Goal: Task Accomplishment & Management: Use online tool/utility

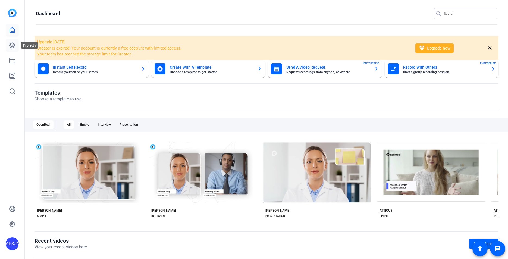
click at [9, 41] on link at bounding box center [12, 45] width 13 height 13
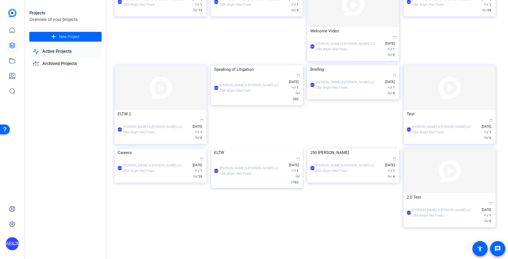
scroll to position [115, 0]
click at [274, 102] on div "AE&JMLDBRP [PERSON_NAME] & [PERSON_NAME] LLC. DBA Bright Red Pixels calendar_to…" at bounding box center [257, 87] width 86 height 29
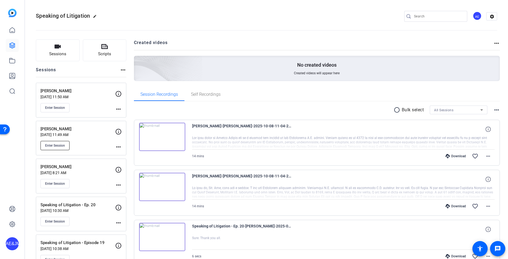
click at [54, 148] on button "Enter Session" at bounding box center [55, 145] width 29 height 9
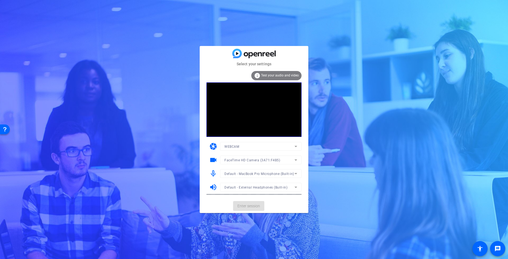
click at [254, 207] on mat-card-actions "Enter session" at bounding box center [254, 206] width 109 height 14
click at [254, 207] on span "Enter session" at bounding box center [249, 206] width 23 height 6
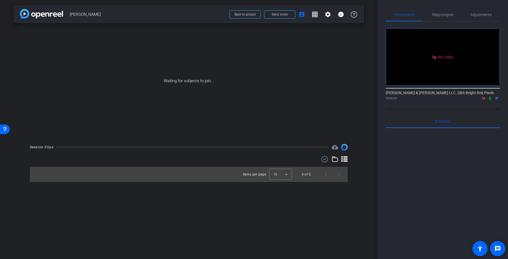
click at [491, 99] on icon at bounding box center [490, 99] width 2 height 4
click at [438, 14] on span "Teleprompter" at bounding box center [443, 15] width 22 height 4
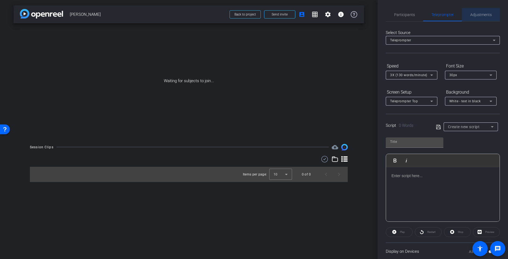
click at [474, 14] on span "Adjustments" at bounding box center [481, 15] width 21 height 4
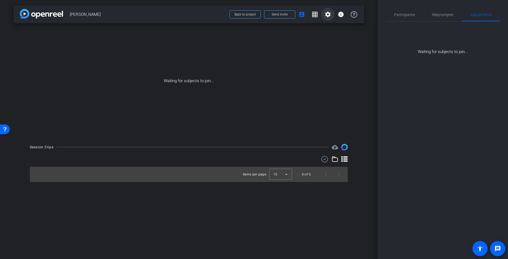
click at [330, 14] on mat-icon "settings" at bounding box center [328, 14] width 7 height 7
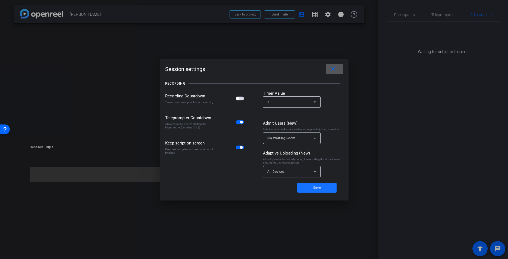
click at [320, 186] on span "Save" at bounding box center [317, 188] width 8 height 6
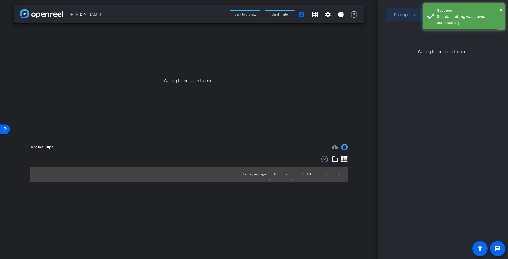
click at [400, 11] on span "Participants" at bounding box center [404, 14] width 21 height 13
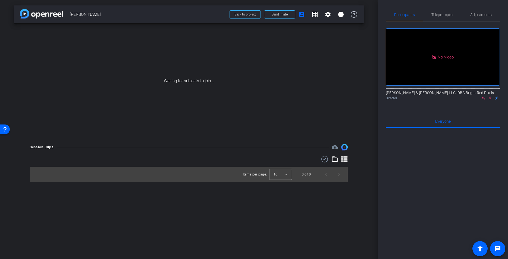
click at [435, 178] on div at bounding box center [443, 195] width 114 height 135
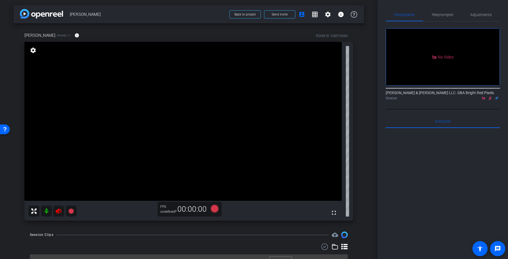
click at [58, 211] on icon at bounding box center [59, 210] width 6 height 5
click at [53, 210] on div at bounding box center [53, 211] width 48 height 11
click at [61, 210] on div at bounding box center [53, 211] width 48 height 11
click at [60, 212] on div at bounding box center [53, 211] width 48 height 11
click at [250, 15] on span "Back to project" at bounding box center [245, 15] width 21 height 4
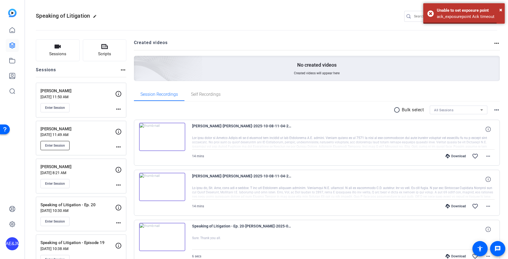
click at [61, 145] on span "Enter Session" at bounding box center [55, 145] width 20 height 4
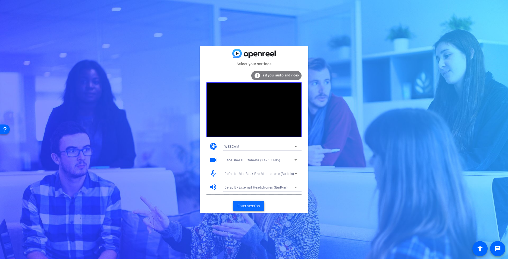
click at [248, 204] on span "Enter session" at bounding box center [249, 206] width 23 height 6
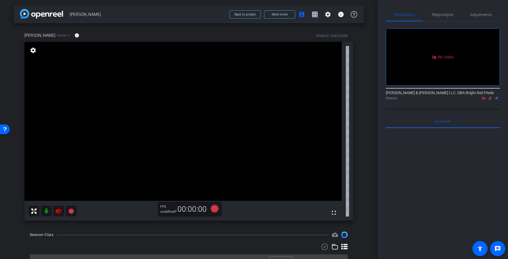
click at [58, 211] on icon at bounding box center [59, 210] width 6 height 5
click at [490, 100] on icon at bounding box center [490, 99] width 3 height 4
click at [435, 17] on span "Teleprompter" at bounding box center [443, 14] width 22 height 13
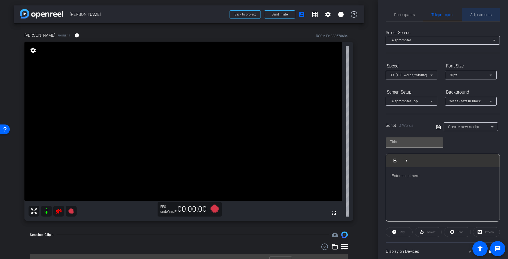
click at [484, 19] on span "Adjustments" at bounding box center [481, 14] width 21 height 13
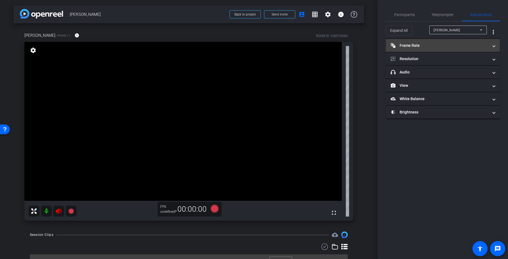
click at [441, 44] on mat-panel-title "Frame Rate Frame Rate" at bounding box center [440, 46] width 98 height 6
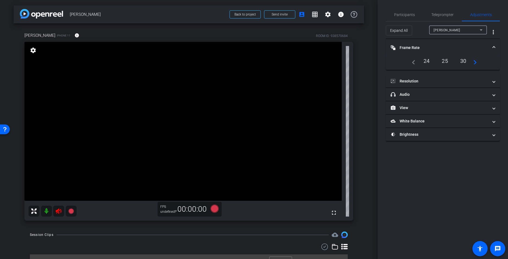
click at [443, 45] on mat-panel-title "Frame Rate Frame Rate" at bounding box center [440, 48] width 98 height 6
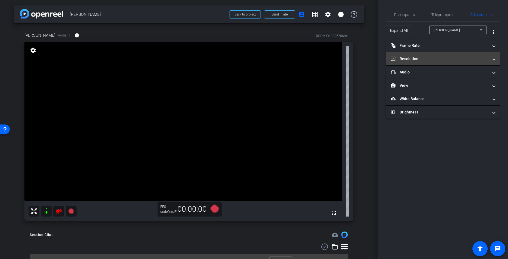
click at [432, 55] on mat-expansion-panel-header "Resolution" at bounding box center [443, 58] width 114 height 13
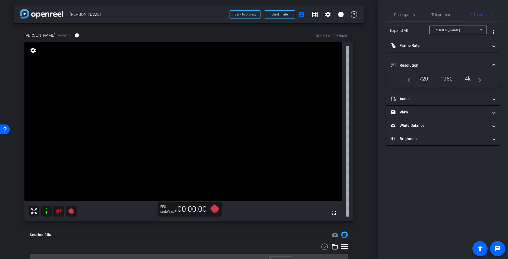
click at [445, 75] on div "1080" at bounding box center [447, 78] width 20 height 9
click at [447, 78] on div "1080" at bounding box center [447, 78] width 20 height 9
drag, startPoint x: 69, startPoint y: 229, endPoint x: 66, endPoint y: 226, distance: 4.8
click at [69, 229] on div "arrow_back Jack Fernandez Back to project Send invite account_box grid_on setti…" at bounding box center [189, 129] width 378 height 259
click at [59, 211] on icon at bounding box center [58, 211] width 7 height 7
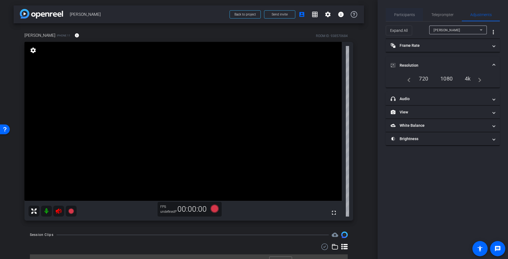
click at [405, 15] on span "Participants" at bounding box center [404, 15] width 21 height 4
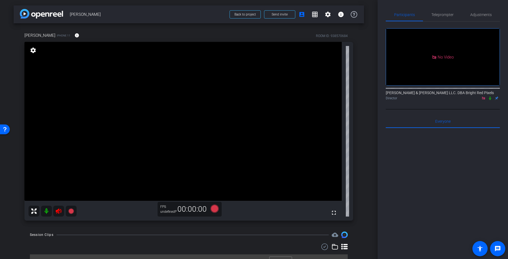
click at [491, 97] on icon at bounding box center [490, 99] width 2 height 4
click at [433, 11] on span "Teleprompter" at bounding box center [443, 14] width 22 height 13
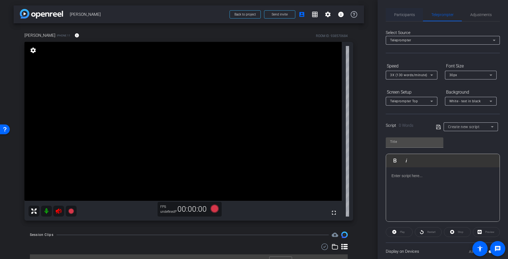
click at [412, 12] on span "Participants" at bounding box center [404, 14] width 21 height 13
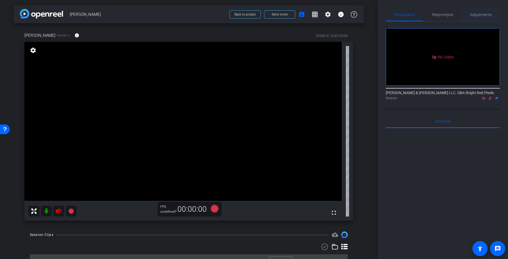
click at [487, 16] on span "Adjustments" at bounding box center [481, 15] width 21 height 4
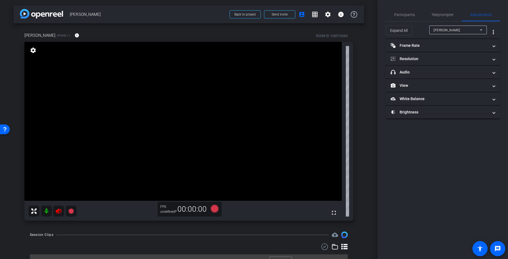
click at [444, 29] on span "Kenneth Kelly" at bounding box center [447, 30] width 27 height 4
click at [408, 17] on div at bounding box center [254, 129] width 508 height 259
click at [408, 17] on span "Participants" at bounding box center [404, 14] width 21 height 13
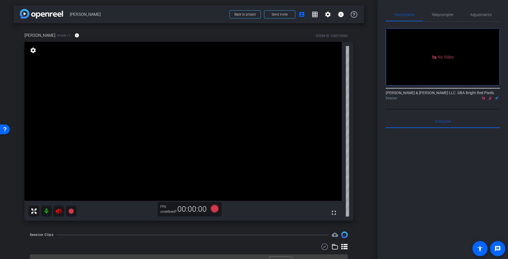
click at [435, 128] on div at bounding box center [443, 195] width 114 height 135
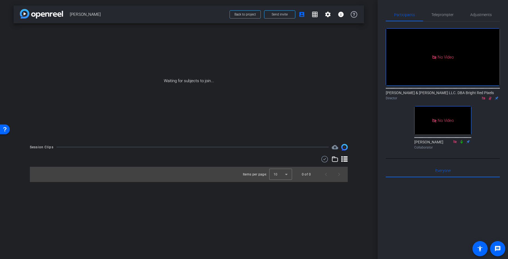
drag, startPoint x: 490, startPoint y: 76, endPoint x: 408, endPoint y: 85, distance: 82.6
click at [490, 96] on icon at bounding box center [490, 98] width 4 height 4
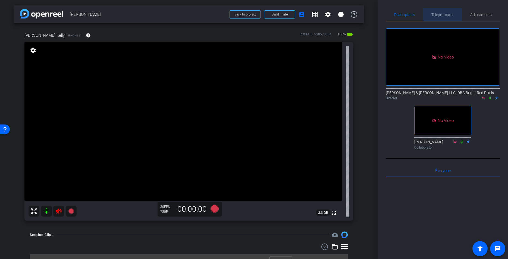
click at [439, 16] on span "Teleprompter" at bounding box center [443, 15] width 22 height 4
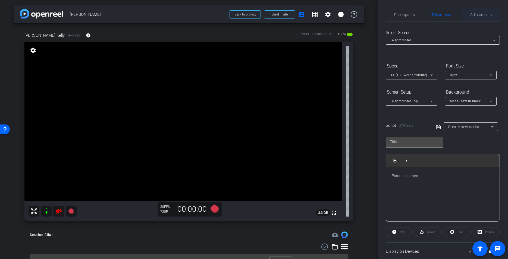
click at [480, 15] on span "Adjustments" at bounding box center [481, 15] width 21 height 4
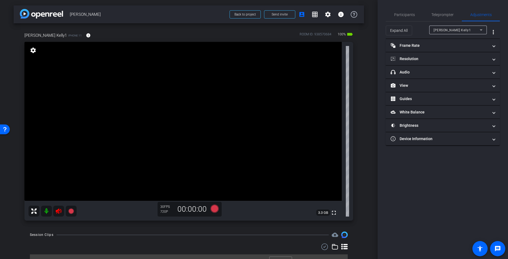
click at [59, 210] on icon at bounding box center [59, 210] width 6 height 5
click at [407, 13] on span "Participants" at bounding box center [404, 15] width 21 height 4
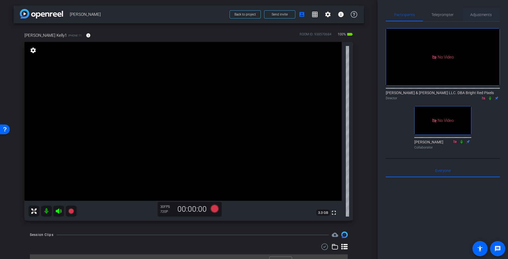
click at [486, 16] on span "Adjustments" at bounding box center [481, 15] width 21 height 4
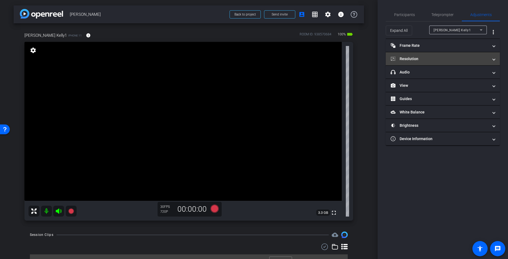
click at [417, 60] on mat-panel-title "Resolution" at bounding box center [440, 59] width 98 height 6
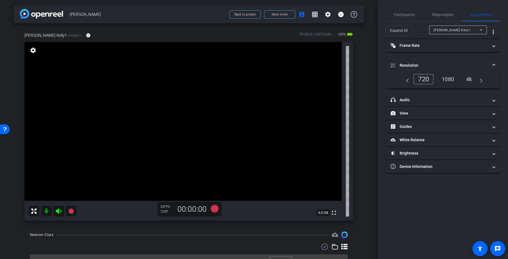
click at [446, 77] on div "1080" at bounding box center [448, 78] width 20 height 9
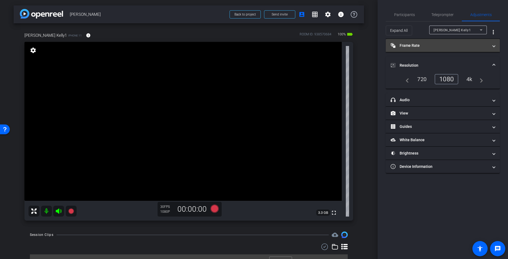
click at [436, 43] on mat-panel-title "Frame Rate Frame Rate" at bounding box center [440, 46] width 98 height 6
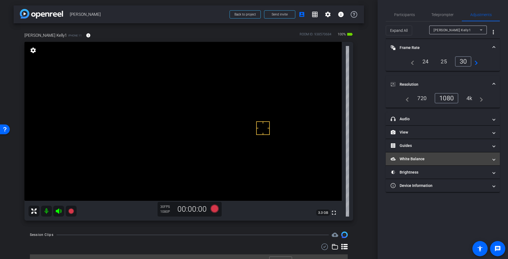
click at [417, 154] on mat-expansion-panel-header "White Balance White Balance" at bounding box center [443, 158] width 114 height 13
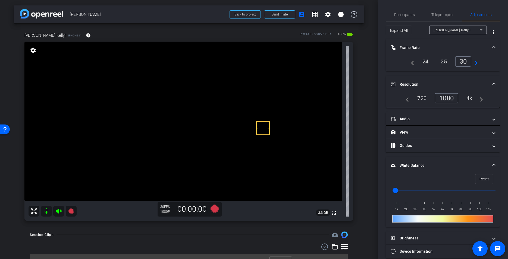
click at [411, 189] on input "range" at bounding box center [445, 190] width 113 height 12
click at [416, 190] on input "range" at bounding box center [445, 190] width 113 height 12
click at [411, 190] on input "range" at bounding box center [445, 190] width 113 height 12
click at [414, 189] on input "range" at bounding box center [445, 190] width 113 height 12
type input "2500"
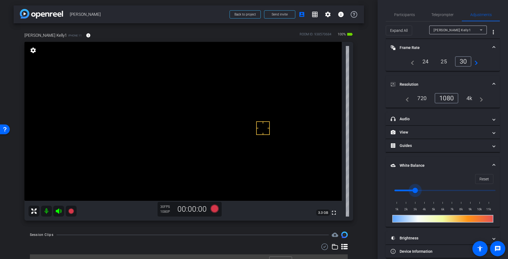
click at [411, 190] on input "range" at bounding box center [445, 190] width 113 height 12
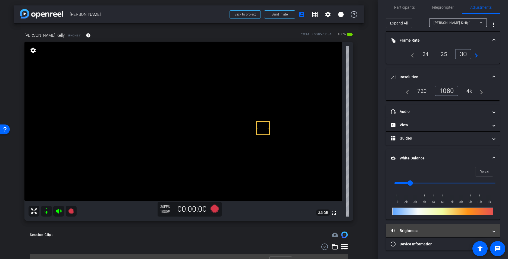
click at [428, 230] on mat-panel-title "Brightness" at bounding box center [440, 231] width 98 height 6
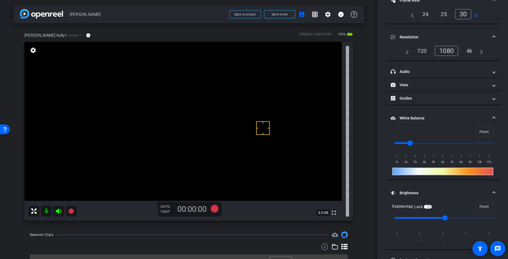
scroll to position [63, 0]
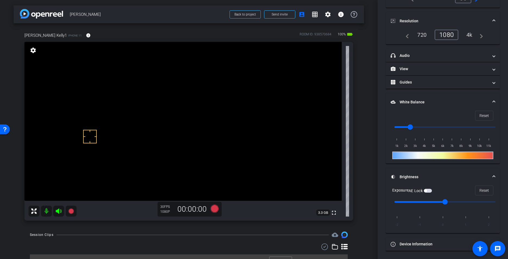
click at [427, 190] on span "button" at bounding box center [425, 190] width 3 height 3
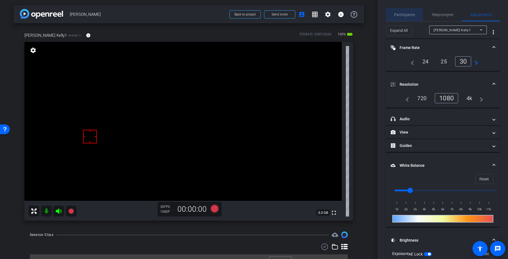
click at [407, 17] on span "Participants" at bounding box center [404, 14] width 21 height 13
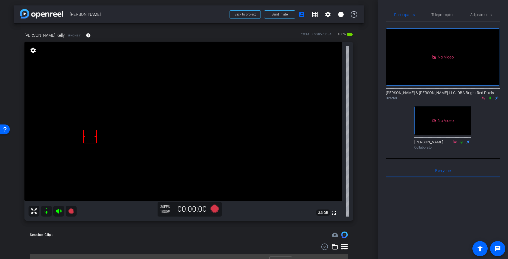
click at [387, 92] on div "No Video Adam Elend & Jeff Marks LLC. DBA Bright Red Pixels Director No Video L…" at bounding box center [443, 86] width 114 height 130
click at [477, 11] on span "Adjustments" at bounding box center [481, 14] width 21 height 13
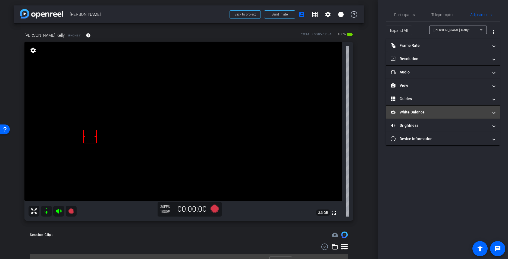
click at [438, 113] on mat-panel-title "White Balance White Balance" at bounding box center [440, 112] width 98 height 6
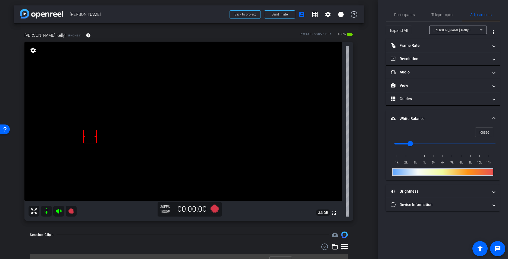
click at [438, 113] on mat-expansion-panel-header "White Balance White Balance" at bounding box center [443, 118] width 114 height 17
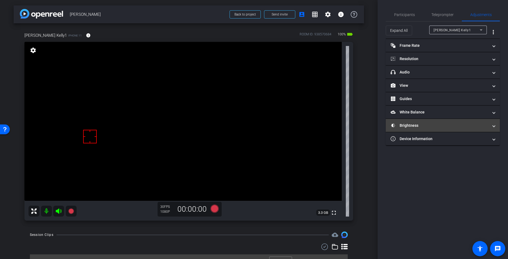
click at [439, 126] on mat-panel-title "Brightness" at bounding box center [440, 126] width 98 height 6
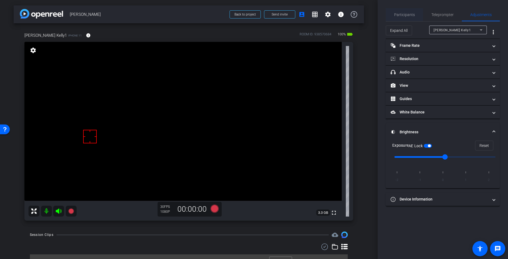
click at [404, 14] on span "Participants" at bounding box center [404, 15] width 21 height 4
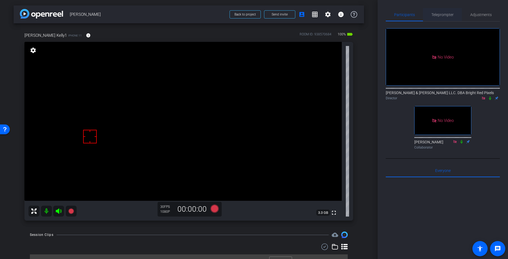
click at [440, 15] on span "Teleprompter" at bounding box center [443, 15] width 22 height 4
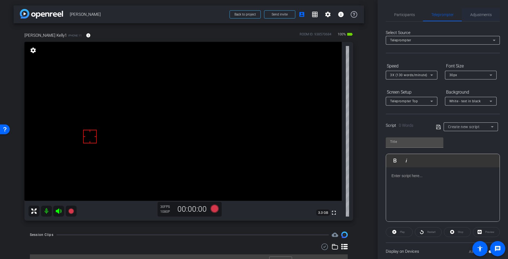
click at [477, 17] on span "Adjustments" at bounding box center [481, 14] width 21 height 13
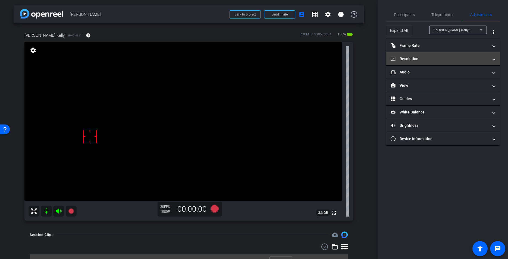
click at [408, 63] on mat-expansion-panel-header "Resolution" at bounding box center [443, 58] width 114 height 13
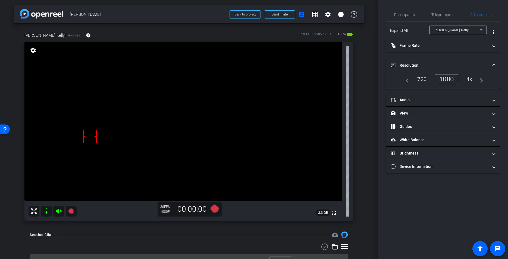
click at [408, 62] on mat-expansion-panel-header "Resolution" at bounding box center [443, 65] width 114 height 17
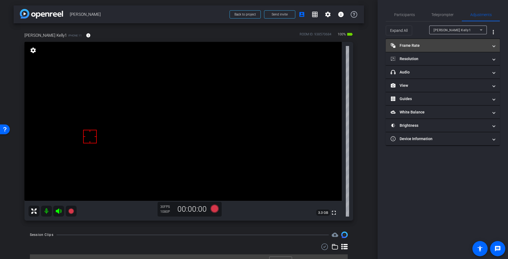
click at [413, 43] on mat-panel-title "Frame Rate Frame Rate" at bounding box center [440, 46] width 98 height 6
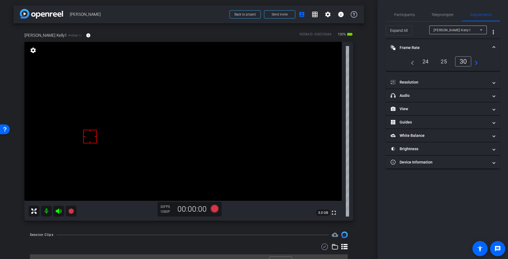
click at [415, 44] on mat-expansion-panel-header "Frame Rate Frame Rate" at bounding box center [443, 47] width 114 height 17
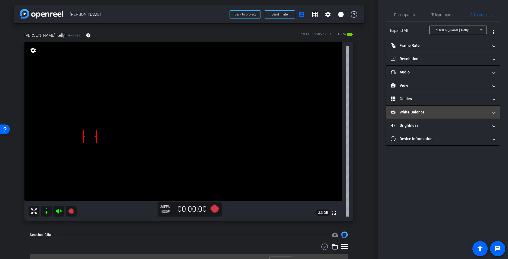
click at [423, 111] on mat-panel-title "White Balance White Balance" at bounding box center [440, 112] width 98 height 6
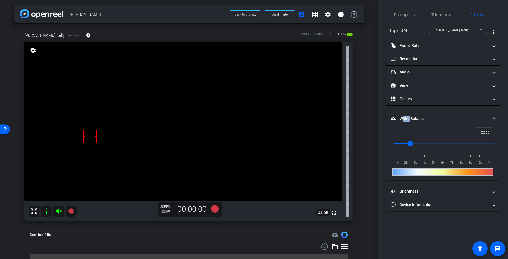
click at [423, 111] on mat-expansion-panel-header "White Balance White Balance" at bounding box center [443, 118] width 114 height 17
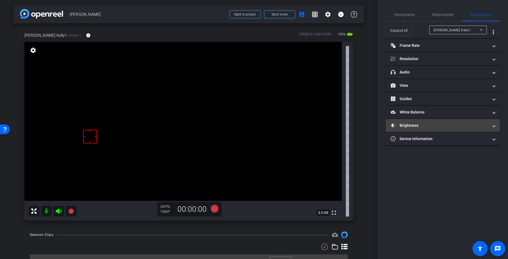
click at [420, 129] on mat-expansion-panel-header "Brightness" at bounding box center [443, 125] width 114 height 13
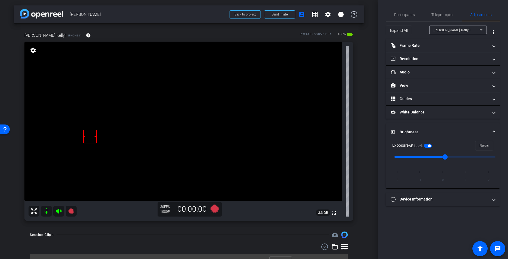
drag, startPoint x: 420, startPoint y: 129, endPoint x: 418, endPoint y: 125, distance: 4.3
click at [420, 129] on mat-panel-title "Brightness" at bounding box center [440, 132] width 98 height 6
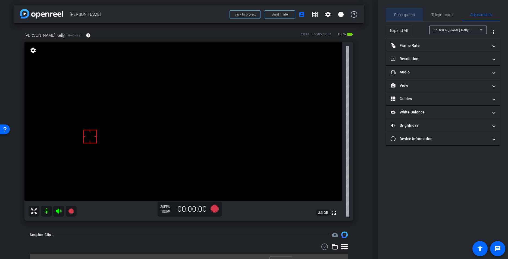
click at [409, 19] on span "Participants" at bounding box center [404, 14] width 21 height 13
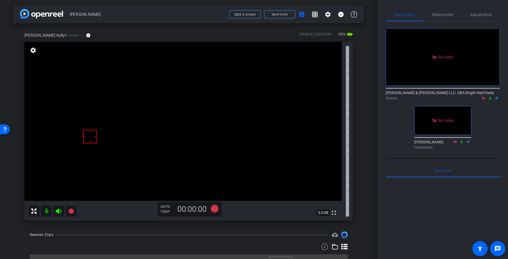
click at [493, 96] on mat-icon at bounding box center [490, 98] width 7 height 5
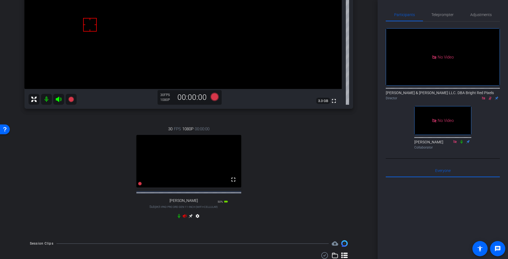
scroll to position [111, 0]
click at [184, 218] on icon at bounding box center [185, 216] width 4 height 4
click at [191, 218] on icon at bounding box center [191, 216] width 4 height 4
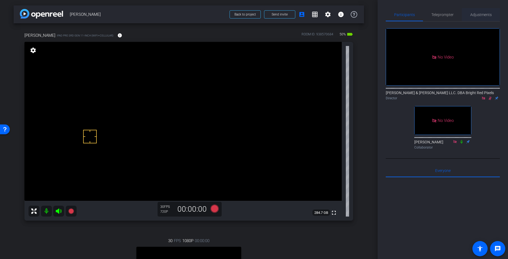
click at [486, 13] on span "Adjustments" at bounding box center [481, 15] width 21 height 4
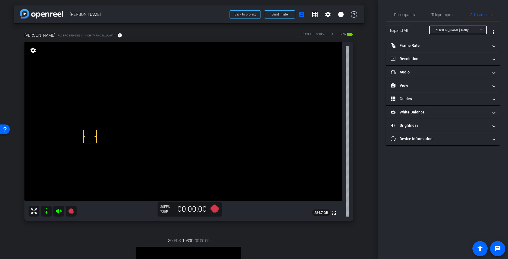
click at [446, 30] on span "Kenneth Kelly1" at bounding box center [452, 30] width 37 height 4
drag, startPoint x: 421, startPoint y: 60, endPoint x: 424, endPoint y: 61, distance: 3.4
click at [421, 60] on mat-panel-title "Resolution" at bounding box center [440, 59] width 98 height 6
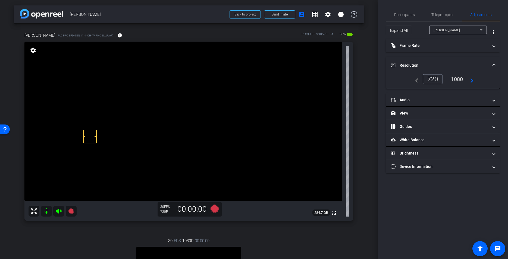
click at [458, 82] on div "1080" at bounding box center [457, 78] width 20 height 9
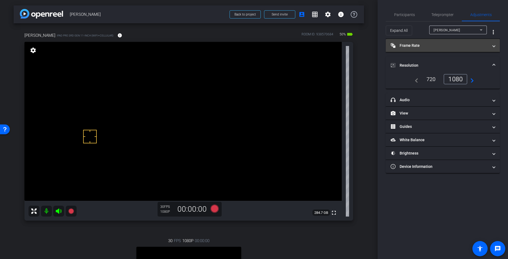
click at [423, 46] on mat-panel-title "Frame Rate Frame Rate" at bounding box center [440, 46] width 98 height 6
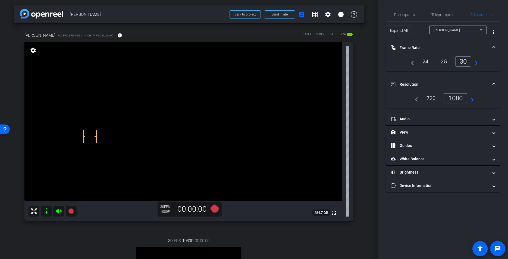
click at [430, 46] on mat-panel-title "Frame Rate Frame Rate" at bounding box center [440, 48] width 98 height 6
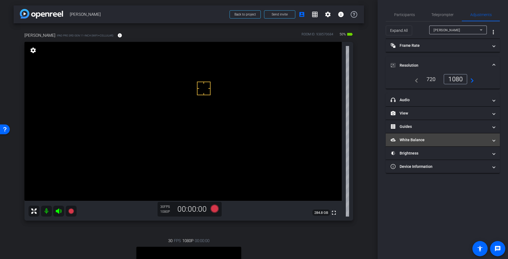
drag, startPoint x: 425, startPoint y: 191, endPoint x: 410, endPoint y: 146, distance: 48.1
click at [424, 189] on div "Participants Teleprompter Adjustments Adam Elend & Jeff Marks LLC. DBA Bright R…" at bounding box center [443, 129] width 131 height 259
click at [410, 142] on mat-panel-title "White Balance White Balance" at bounding box center [440, 140] width 98 height 6
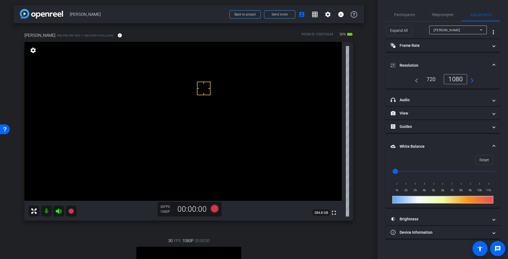
click at [413, 173] on input "range" at bounding box center [445, 171] width 113 height 12
click at [420, 172] on input "range" at bounding box center [445, 171] width 113 height 12
click at [425, 172] on input "range" at bounding box center [445, 171] width 113 height 12
click at [420, 172] on input "range" at bounding box center [445, 171] width 113 height 12
type input "4000"
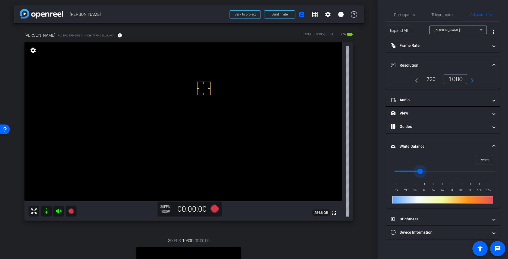
click at [424, 172] on input "range" at bounding box center [445, 171] width 113 height 12
drag, startPoint x: 414, startPoint y: 218, endPoint x: 416, endPoint y: 207, distance: 10.5
click at [414, 218] on mat-panel-title "Brightness" at bounding box center [440, 219] width 98 height 6
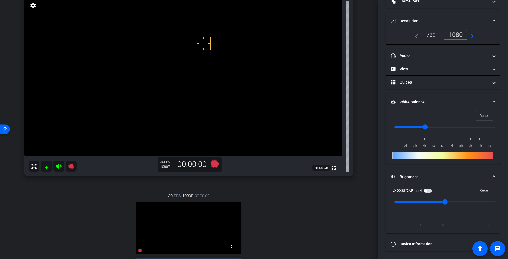
scroll to position [24, 0]
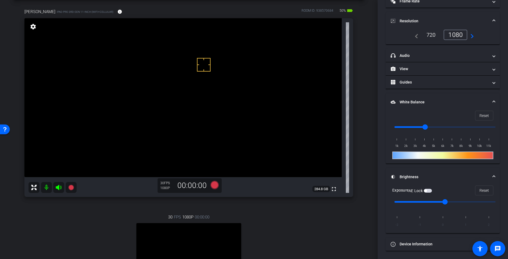
click at [429, 190] on span "button" at bounding box center [428, 191] width 8 height 4
click at [429, 191] on span "button" at bounding box center [429, 190] width 3 height 3
click at [429, 191] on span "button" at bounding box center [428, 191] width 8 height 4
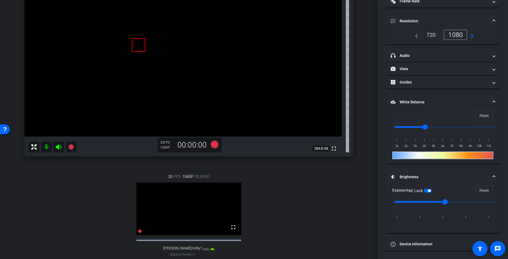
click at [333, 218] on div "30 FPS 1080P 00:00:00 fullscreen Kenneth Kelly1 Subject - iPhone 11 100% batter…" at bounding box center [188, 220] width 329 height 112
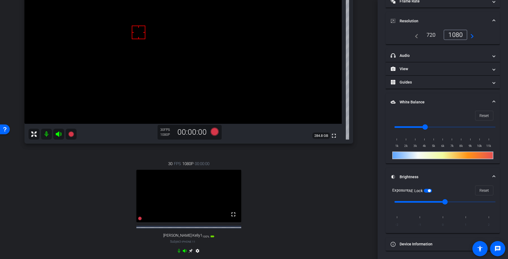
scroll to position [78, 0]
click at [334, 217] on div "30 FPS 1080P 00:00:00 fullscreen Kenneth Kelly1 Subject - iPhone 11 100% batter…" at bounding box center [188, 207] width 329 height 112
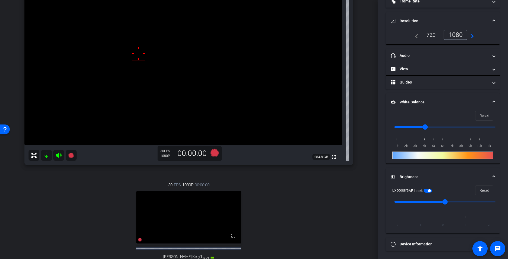
scroll to position [55, 0]
click at [334, 217] on div "30 FPS 1080P 00:00:00 fullscreen Kenneth Kelly1 Subject - iPhone 11 100% batter…" at bounding box center [188, 229] width 329 height 112
click at [332, 213] on div "30 FPS 1080P 00:00:00 fullscreen Kenneth Kelly1 Subject - iPhone 11 100% batter…" at bounding box center [188, 229] width 329 height 112
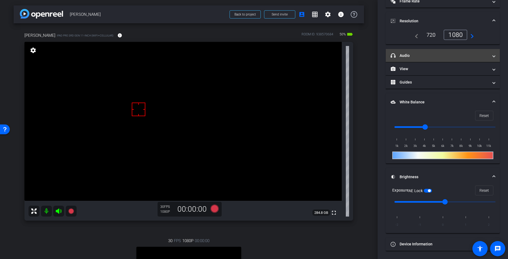
scroll to position [0, 0]
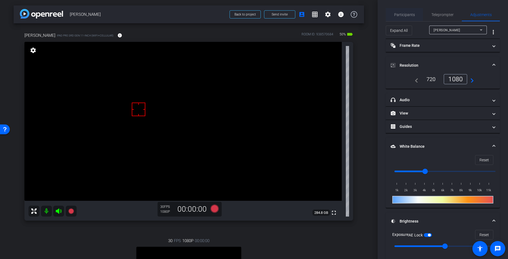
click at [410, 17] on span "Participants" at bounding box center [404, 14] width 21 height 13
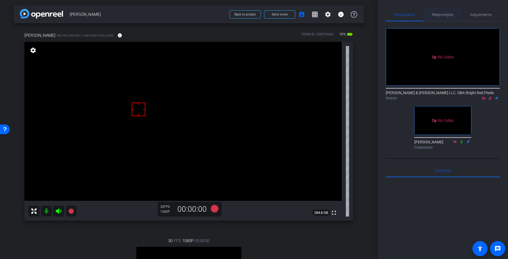
click at [439, 19] on span "Teleprompter" at bounding box center [443, 14] width 22 height 13
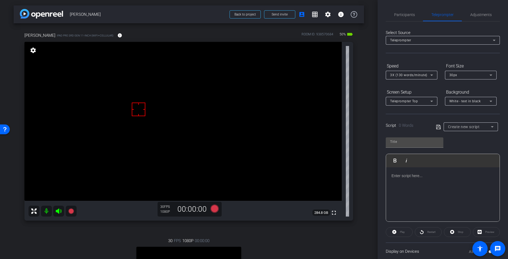
click at [383, 11] on div "Participants Teleprompter Adjustments Adam Elend & Jeff Marks LLC. DBA Bright R…" at bounding box center [443, 129] width 131 height 259
click at [400, 12] on span "Participants" at bounding box center [404, 14] width 21 height 13
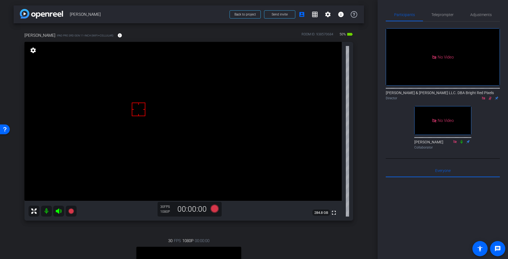
click at [491, 97] on icon at bounding box center [490, 99] width 3 height 4
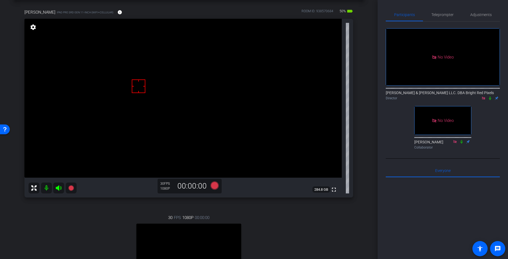
scroll to position [71, 0]
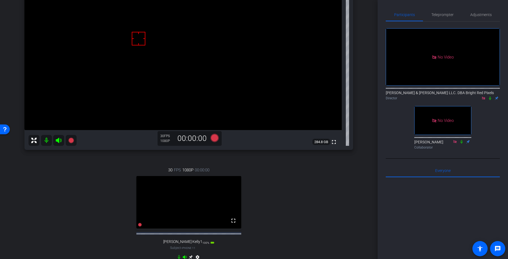
click at [354, 154] on div "Jack Fernandez iPad Pro 3rd Gen 11-inch (WiFi+Cellular) info ROOM ID: 938570684…" at bounding box center [189, 114] width 351 height 323
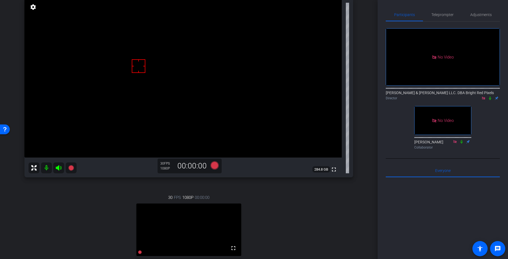
scroll to position [25, 0]
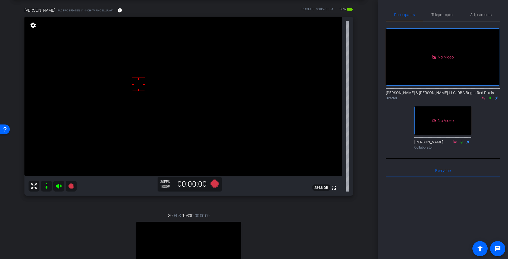
drag, startPoint x: 358, startPoint y: 154, endPoint x: 400, endPoint y: 36, distance: 125.5
click at [358, 154] on div "Jack Fernandez iPad Pro 3rd Gen 11-inch (WiFi+Cellular) info ROOM ID: 938570684…" at bounding box center [189, 159] width 351 height 323
click at [440, 14] on span "Teleprompter" at bounding box center [443, 15] width 22 height 4
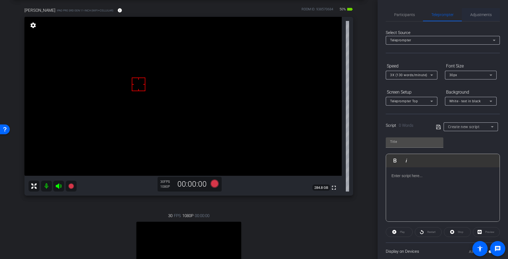
click at [472, 18] on span "Adjustments" at bounding box center [481, 14] width 21 height 13
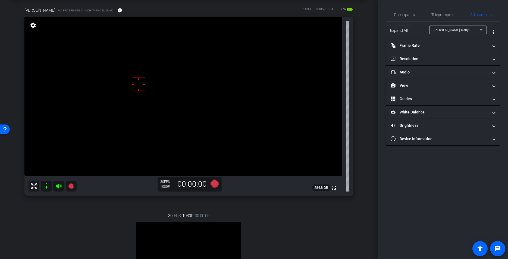
click at [453, 30] on span "Kenneth Kelly1" at bounding box center [452, 30] width 37 height 4
click at [448, 49] on span "[PERSON_NAME]" at bounding box center [447, 49] width 27 height 7
type input "4000"
click at [424, 126] on mat-panel-title "Brightness" at bounding box center [440, 126] width 98 height 6
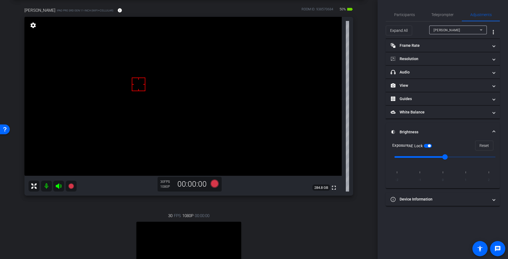
click at [409, 131] on mat-panel-title "Brightness" at bounding box center [440, 132] width 98 height 6
click at [370, 144] on div "arrow_back Jack Fernandez Back to project Send invite account_box grid_on setti…" at bounding box center [189, 104] width 378 height 259
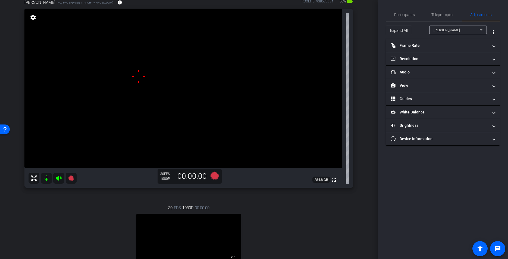
scroll to position [18, 0]
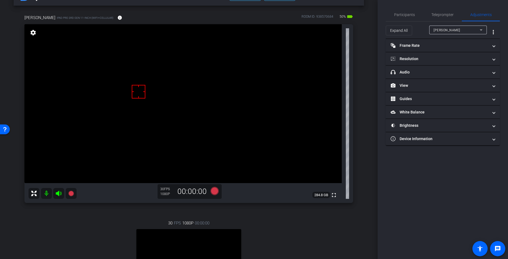
click at [366, 151] on div "arrow_back Jack Fernandez Back to project Send invite account_box grid_on setti…" at bounding box center [189, 111] width 378 height 259
click at [415, 125] on mat-panel-title "Brightness" at bounding box center [440, 126] width 98 height 6
click at [414, 128] on mat-expansion-panel-header "Brightness" at bounding box center [443, 131] width 114 height 17
click at [437, 14] on span "Teleprompter" at bounding box center [443, 15] width 22 height 4
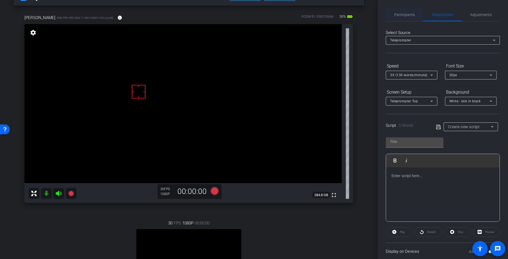
click at [404, 13] on span "Participants" at bounding box center [404, 15] width 21 height 4
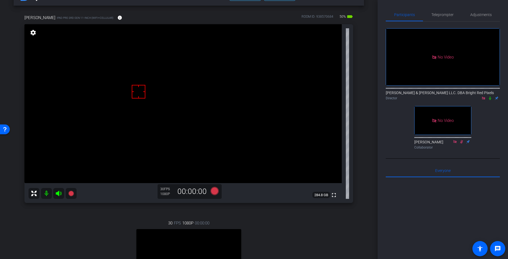
click at [363, 82] on div "Jack Fernandez iPad Pro 3rd Gen 11-inch (WiFi+Cellular) info ROOM ID: 938570684…" at bounding box center [189, 167] width 351 height 323
drag, startPoint x: 373, startPoint y: 107, endPoint x: 368, endPoint y: 108, distance: 5.1
click at [373, 107] on div "arrow_back Jack Fernandez Back to project Send invite account_box grid_on setti…" at bounding box center [189, 111] width 378 height 259
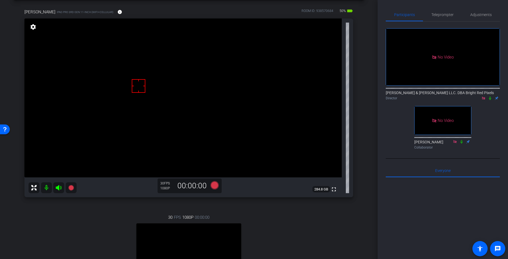
click at [367, 106] on div "arrow_back Jack Fernandez Back to project Send invite account_box grid_on setti…" at bounding box center [189, 106] width 378 height 259
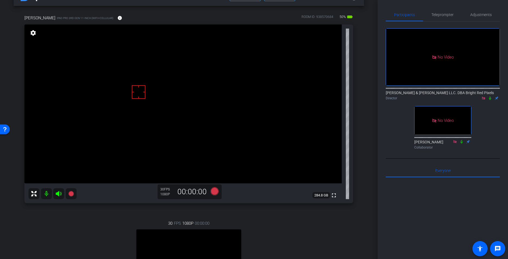
scroll to position [17, 0]
click at [366, 106] on div "arrow_back Jack Fernandez Back to project Send invite account_box grid_on setti…" at bounding box center [189, 112] width 378 height 259
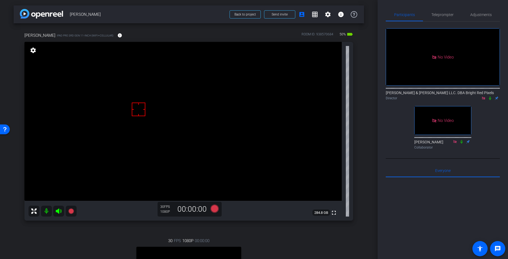
click at [365, 105] on div "arrow_back Jack Fernandez Back to project Send invite account_box grid_on setti…" at bounding box center [189, 129] width 378 height 259
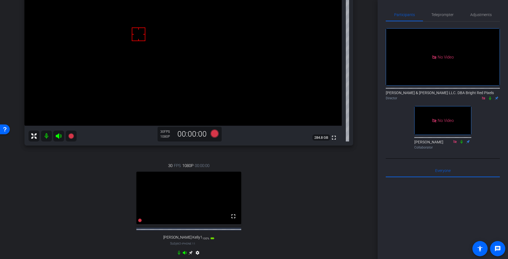
scroll to position [87, 0]
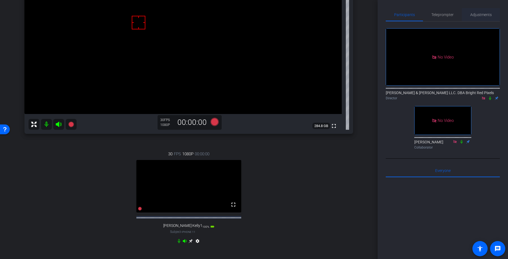
click at [480, 19] on span "Adjustments" at bounding box center [481, 14] width 21 height 13
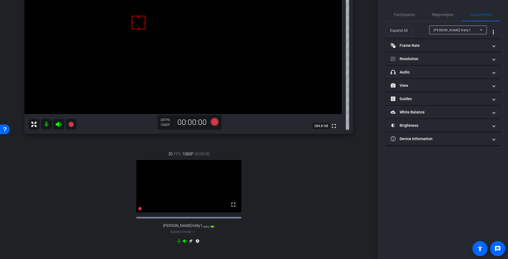
click at [191, 243] on icon at bounding box center [191, 241] width 4 height 4
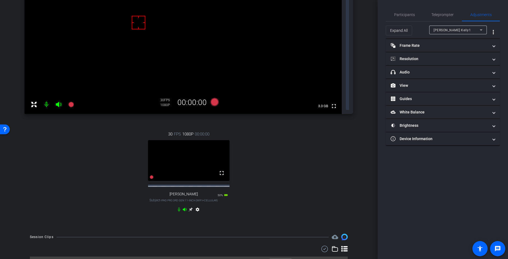
scroll to position [0, 0]
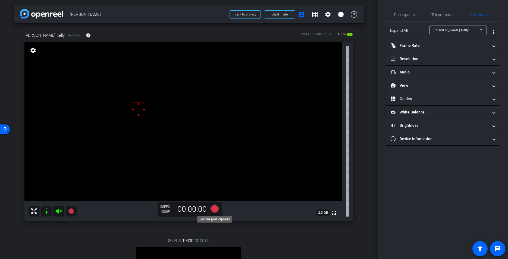
click at [217, 209] on icon at bounding box center [215, 208] width 8 height 8
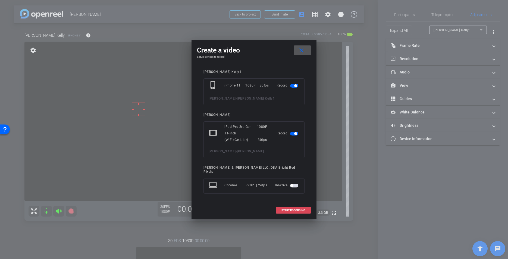
click at [287, 209] on span "START RECORDING" at bounding box center [294, 210] width 24 height 3
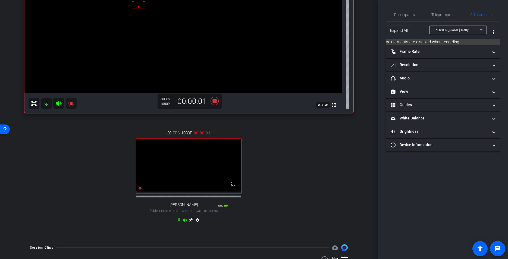
scroll to position [56, 0]
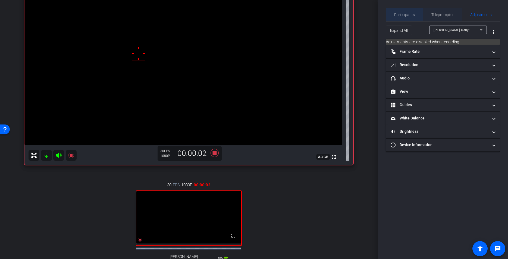
drag, startPoint x: 406, startPoint y: 13, endPoint x: 425, endPoint y: 21, distance: 20.9
click at [406, 13] on span "Participants" at bounding box center [404, 15] width 21 height 4
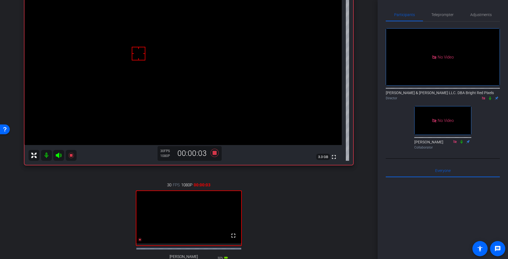
click at [491, 96] on icon at bounding box center [490, 98] width 4 height 4
click at [334, 201] on div "30 FPS 1080P 00:00:04 fullscreen Jack Fernandez Subject - iPad Pro 3rd Gen 11-i…" at bounding box center [188, 229] width 329 height 112
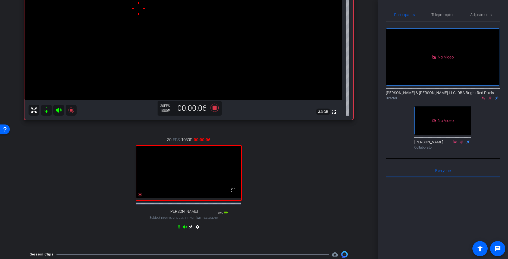
click at [315, 190] on div "30 FPS 1080P 00:00:06 fullscreen Jack Fernandez Subject - iPad Pro 3rd Gen 11-i…" at bounding box center [188, 184] width 329 height 112
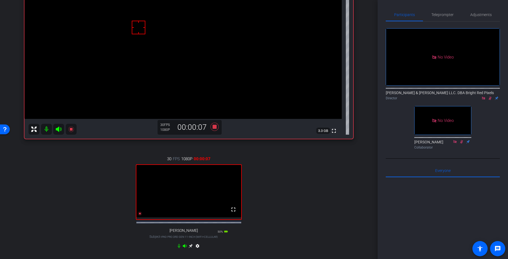
scroll to position [81, 0]
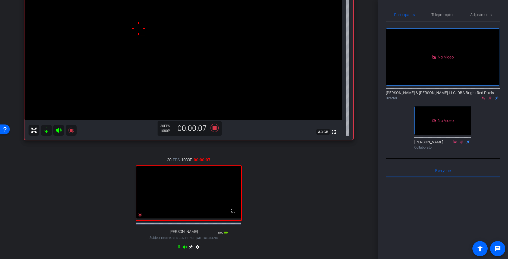
click at [315, 190] on div "30 FPS 1080P 00:00:07 fullscreen Jack Fernandez Subject - iPad Pro 3rd Gen 11-i…" at bounding box center [188, 204] width 329 height 112
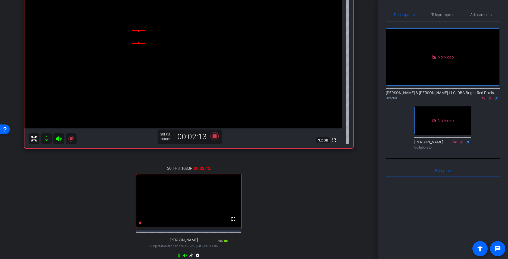
scroll to position [78, 0]
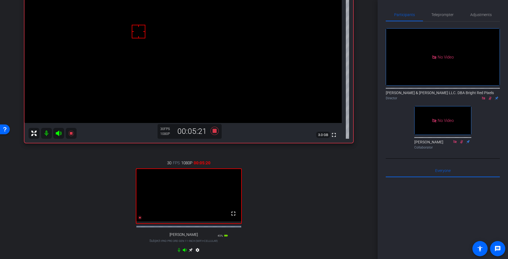
click at [490, 96] on div "Director" at bounding box center [443, 98] width 114 height 5
click at [370, 128] on div "arrow_back Jack Fernandez Back to project Send invite account_box grid_on setti…" at bounding box center [189, 51] width 378 height 259
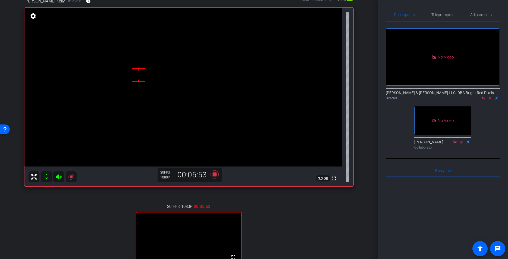
scroll to position [27, 0]
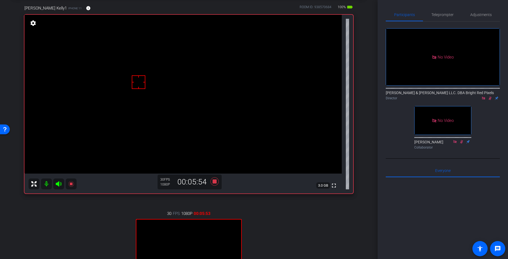
click at [369, 128] on div "arrow_back Jack Fernandez Back to project Send invite account_box grid_on setti…" at bounding box center [189, 102] width 378 height 259
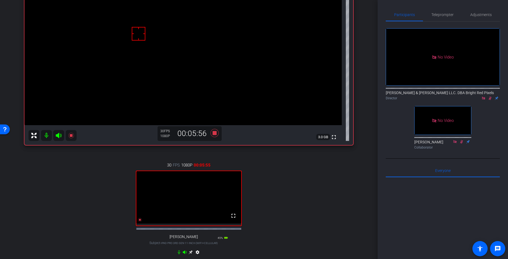
scroll to position [76, 0]
click at [369, 128] on div "arrow_back Jack Fernandez Back to project Send invite account_box grid_on setti…" at bounding box center [189, 53] width 378 height 259
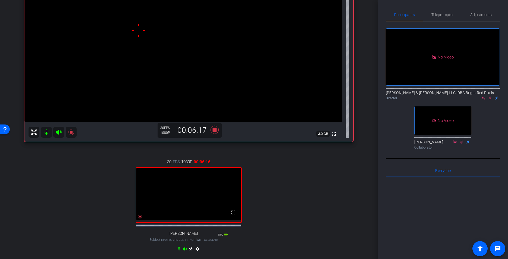
click at [315, 169] on div "30 FPS 1080P 00:06:16 fullscreen Jack Fernandez Subject - iPad Pro 3rd Gen 11-i…" at bounding box center [188, 206] width 329 height 112
click at [325, 170] on div "30 FPS 1080P 00:06:17 fullscreen Jack Fernandez Subject - iPad Pro 3rd Gen 11-i…" at bounding box center [188, 206] width 329 height 112
click at [325, 171] on div "30 FPS 1080P 00:06:20 fullscreen Jack Fernandez Subject - iPad Pro 3rd Gen 11-i…" at bounding box center [188, 206] width 329 height 112
click at [374, 77] on div "arrow_back Jack Fernandez Back to project Send invite account_box grid_on setti…" at bounding box center [189, 50] width 378 height 259
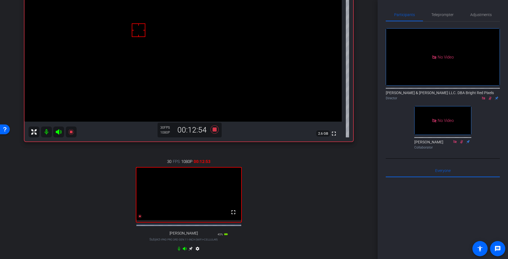
click at [490, 96] on icon at bounding box center [490, 98] width 4 height 4
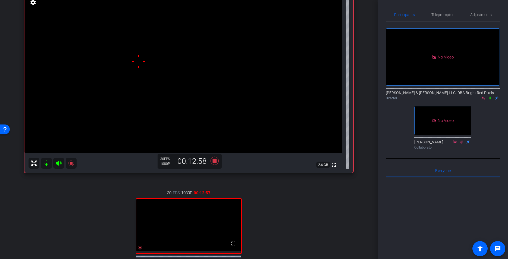
scroll to position [53, 0]
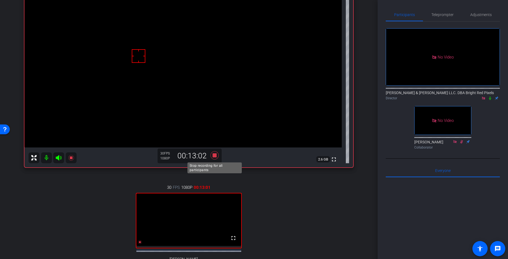
click at [216, 156] on icon at bounding box center [215, 155] width 8 height 8
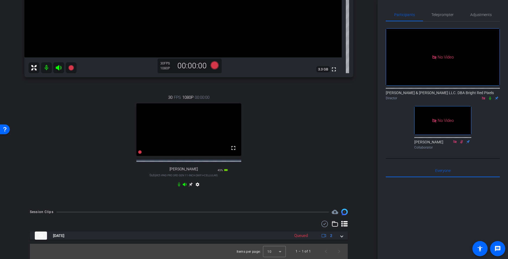
scroll to position [80, 0]
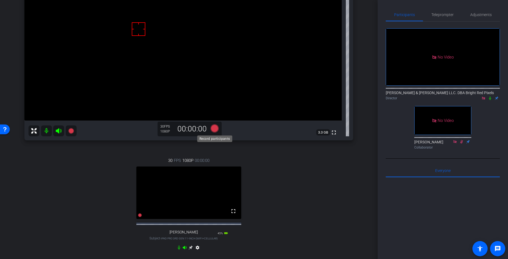
click at [216, 127] on icon at bounding box center [215, 128] width 8 height 8
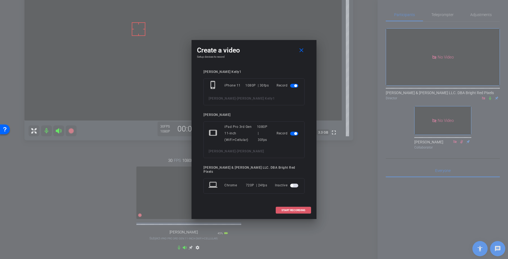
click at [300, 212] on span at bounding box center [293, 210] width 35 height 13
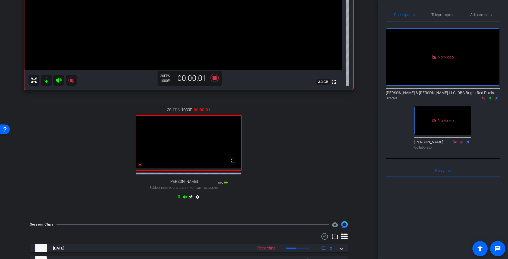
scroll to position [159, 0]
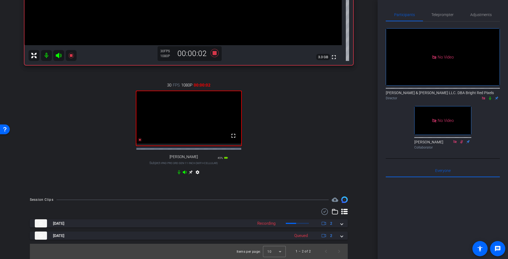
drag, startPoint x: 341, startPoint y: 237, endPoint x: 328, endPoint y: 174, distance: 64.1
click at [341, 237] on span at bounding box center [342, 236] width 2 height 6
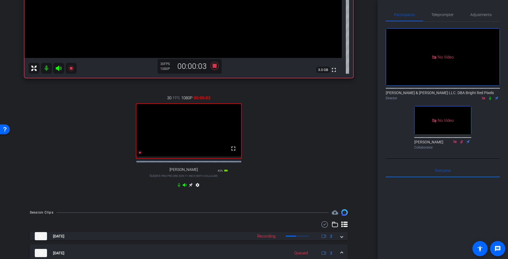
scroll to position [72, 0]
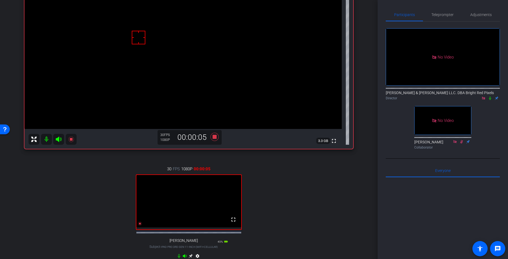
click at [490, 96] on icon at bounding box center [490, 98] width 4 height 4
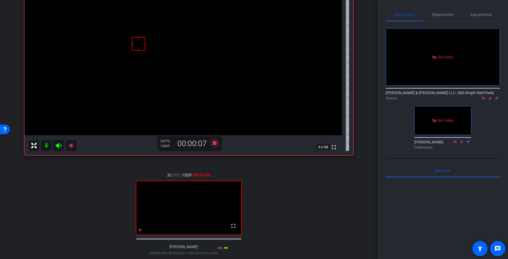
drag, startPoint x: 321, startPoint y: 187, endPoint x: 318, endPoint y: 188, distance: 3.3
click at [320, 187] on div "30 FPS 1080P 00:00:06 fullscreen Jack Fernandez Subject - iPad Pro 3rd Gen 11-i…" at bounding box center [188, 219] width 329 height 112
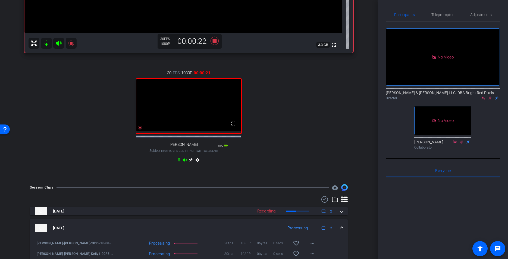
scroll to position [198, 0]
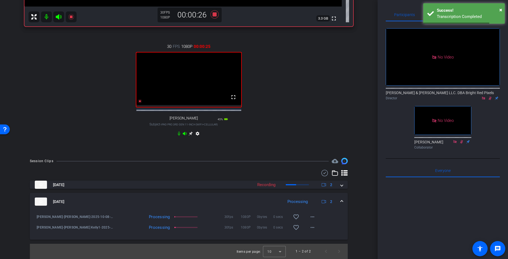
click at [362, 185] on div "Session Clips cloud_upload Oct 8, 2025 Recording 2 Oct 8, 2025 Processing 2 Jac…" at bounding box center [189, 208] width 351 height 101
click at [364, 186] on div "Session Clips cloud_upload Oct 8, 2025 Recording 2 Oct 8, 2025 Processing 2 Jac…" at bounding box center [189, 208] width 351 height 101
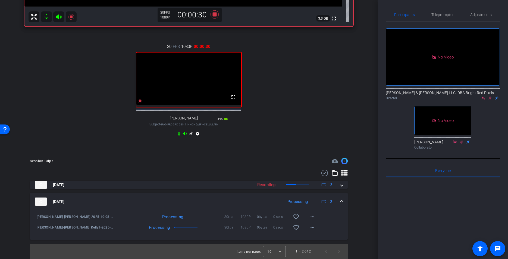
click at [363, 205] on div "Session Clips cloud_upload Oct 8, 2025 Recording 2 Oct 8, 2025 Processing 2 Jac…" at bounding box center [189, 208] width 351 height 101
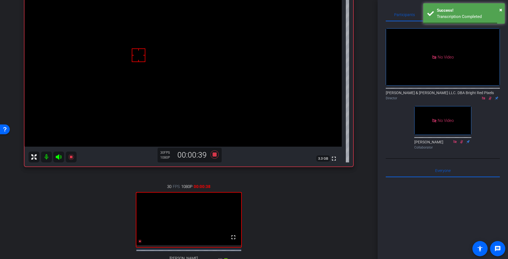
click at [491, 97] on icon at bounding box center [490, 99] width 3 height 4
click at [217, 155] on icon at bounding box center [214, 155] width 13 height 10
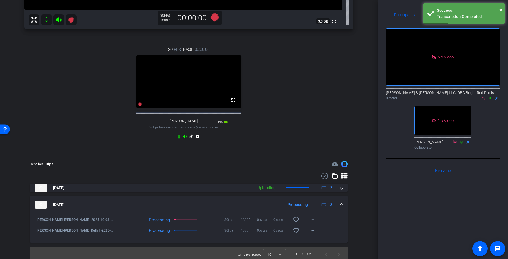
scroll to position [199, 0]
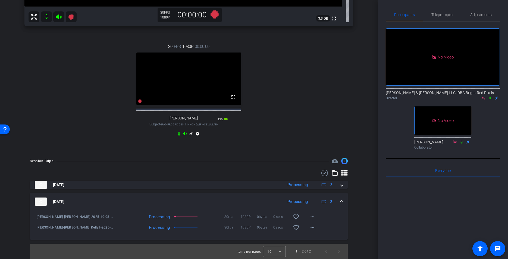
click at [324, 103] on div "30 FPS 1080P 00:00:00 fullscreen Jack Fernandez Subject - iPad Pro 3rd Gen 11-i…" at bounding box center [188, 91] width 329 height 112
click at [341, 201] on span at bounding box center [342, 202] width 2 height 6
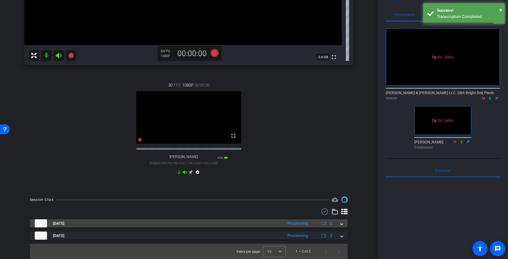
click at [342, 222] on span at bounding box center [342, 223] width 2 height 6
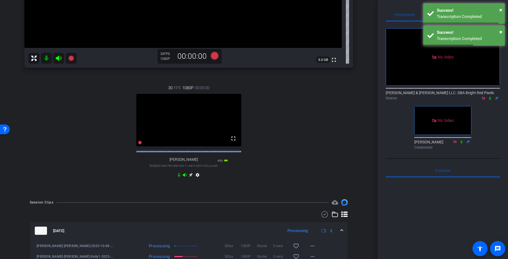
scroll to position [91, 0]
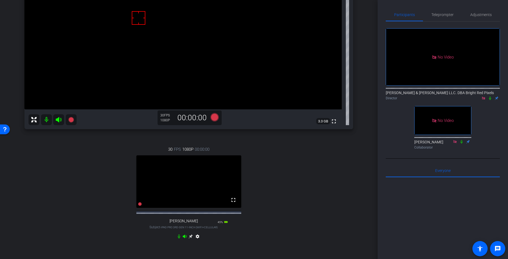
click at [297, 192] on div "30 FPS 1080P 00:00:00 fullscreen Jack Fernandez Subject - iPad Pro 3rd Gen 11-i…" at bounding box center [188, 193] width 329 height 112
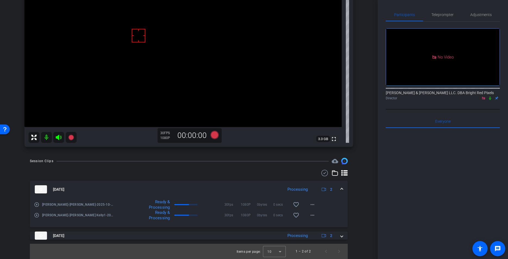
scroll to position [0, 0]
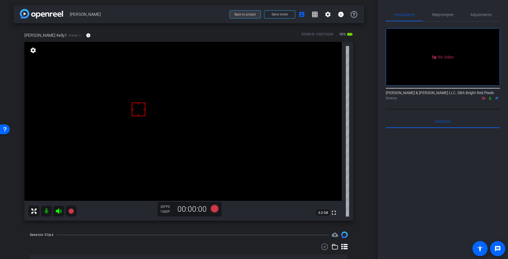
click at [238, 14] on span "Back to project" at bounding box center [245, 15] width 21 height 4
